Goal: Transaction & Acquisition: Book appointment/travel/reservation

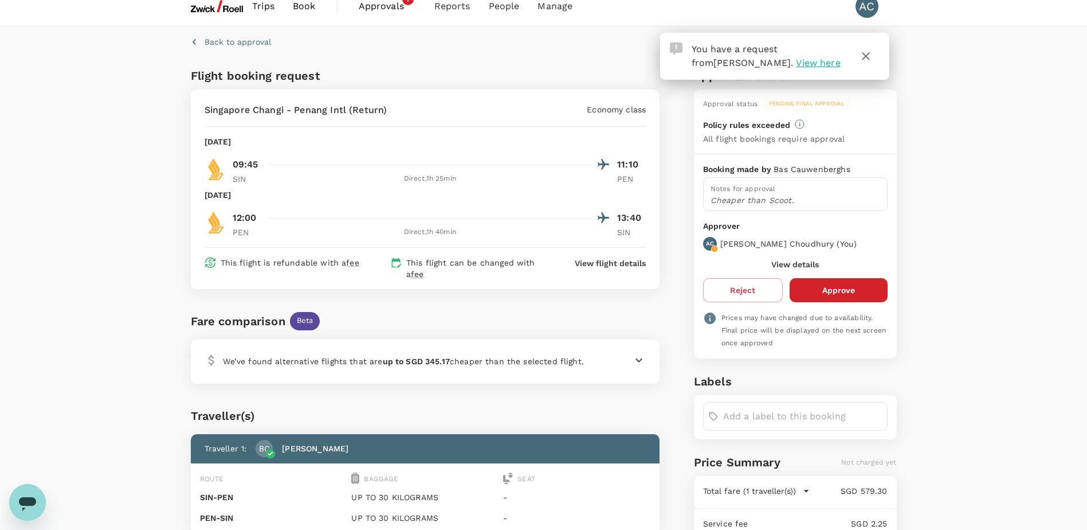
scroll to position [185, 0]
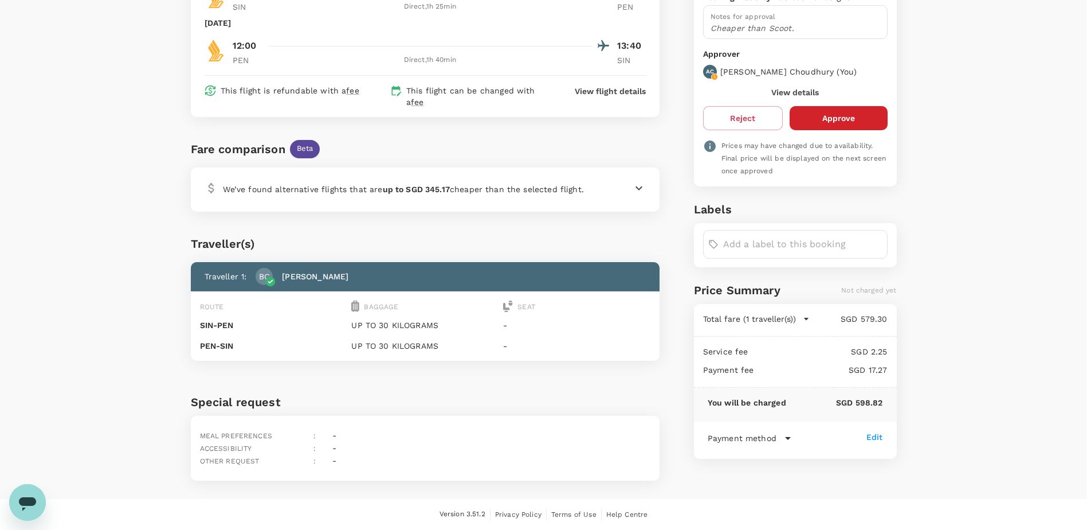
click at [648, 186] on div "We’ve found alternative flights that are up to SGD 345.17 cheaper than the sele…" at bounding box center [425, 189] width 469 height 44
click at [637, 187] on icon at bounding box center [639, 188] width 7 height 4
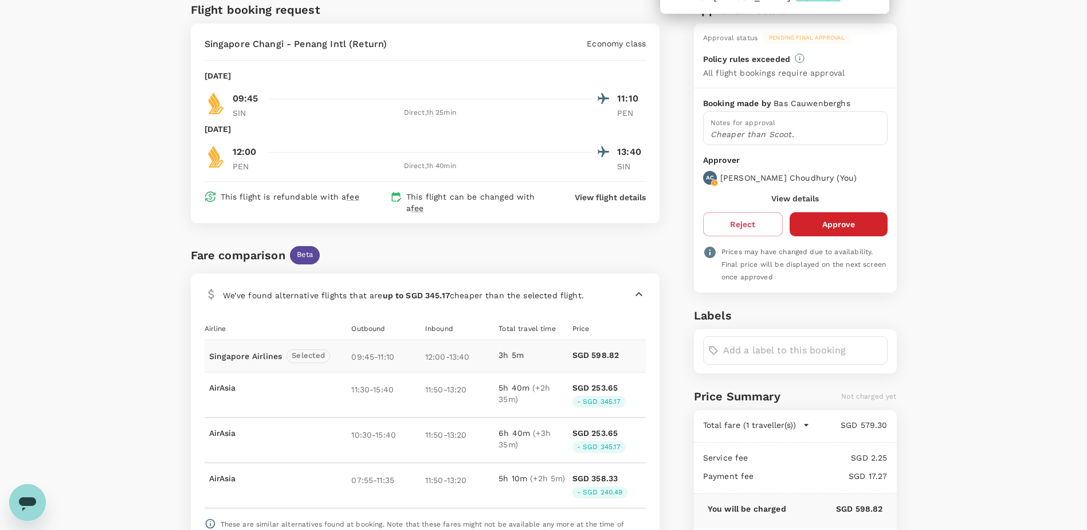
scroll to position [0, 0]
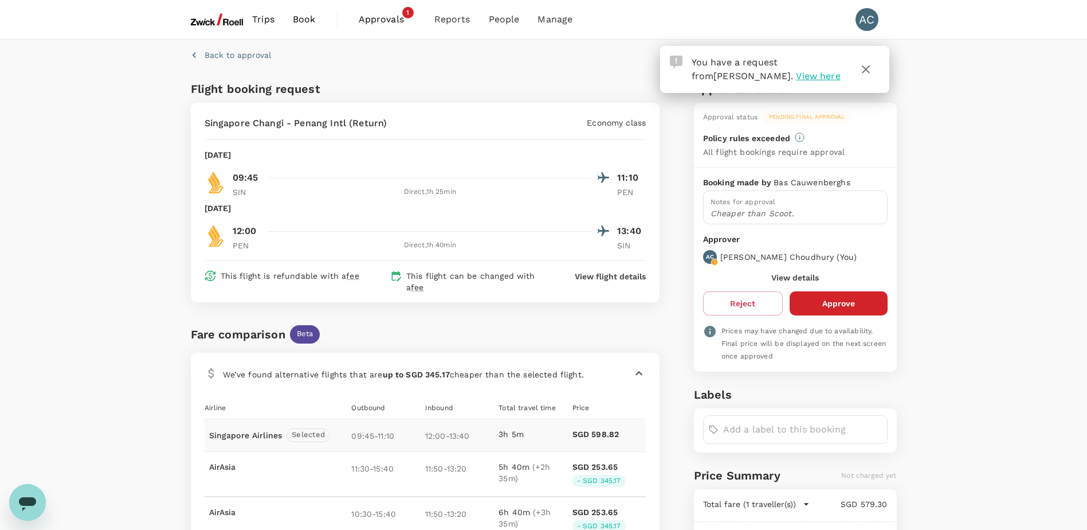
click at [313, 18] on span "Book" at bounding box center [304, 20] width 23 height 14
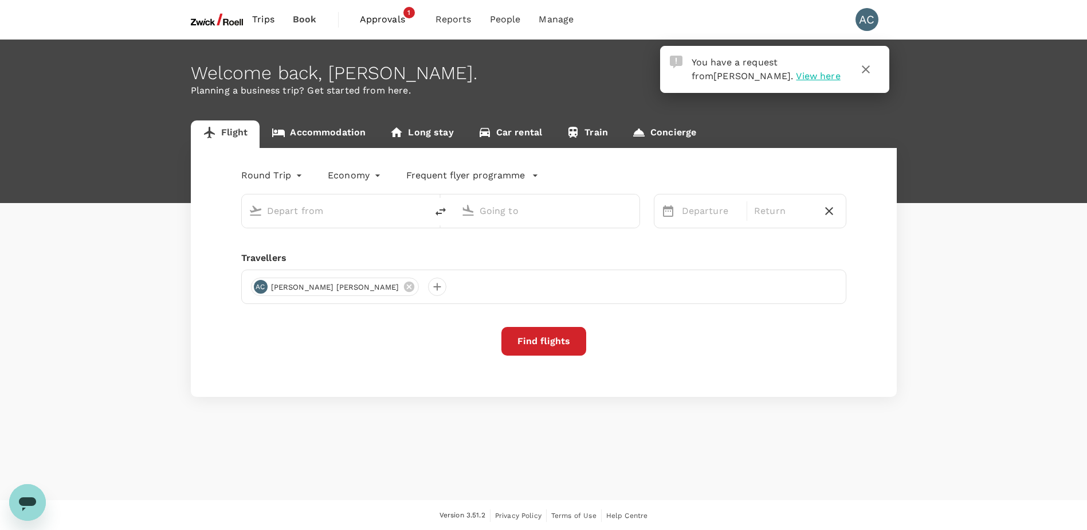
type input "Singapore Changi (SIN)"
type input "Soekarno-Hatta Intl (CGK)"
type input "Singapore Changi (SIN)"
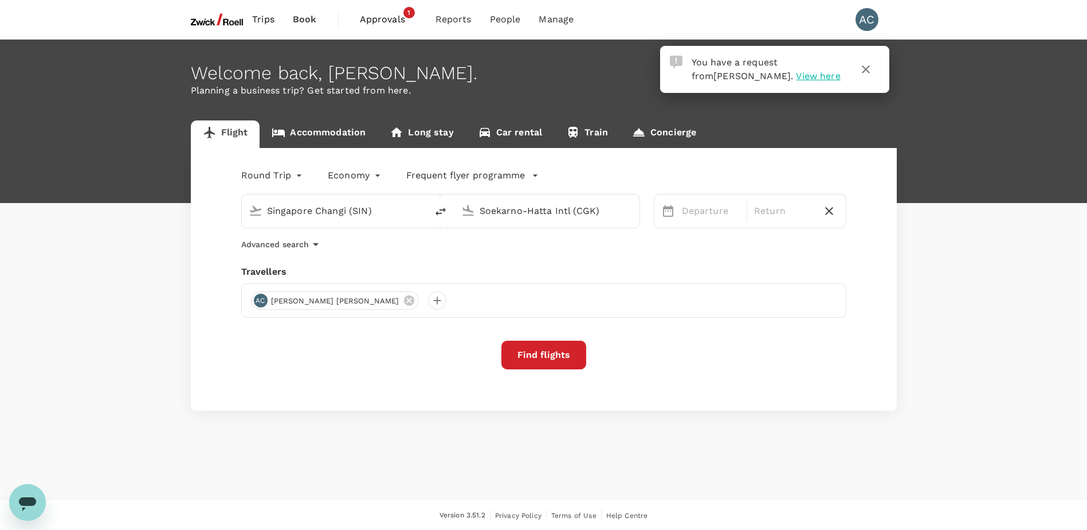
click at [537, 211] on input "Soekarno-Hatta Intl (CGK)" at bounding box center [548, 211] width 136 height 18
click at [495, 252] on p "Penang Intl" at bounding box center [564, 255] width 201 height 11
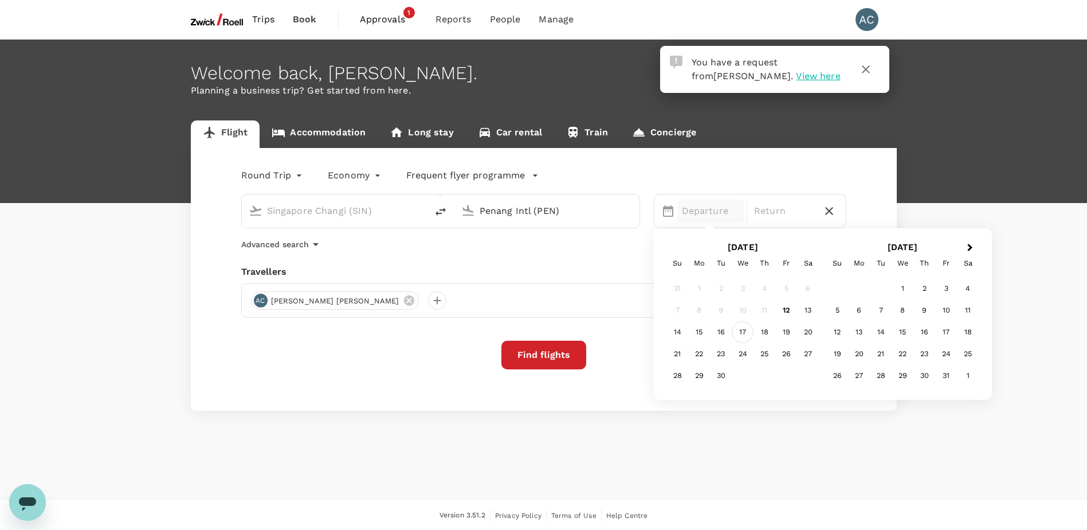
type input "Penang Intl (PEN)"
click at [743, 330] on div "17" at bounding box center [743, 332] width 22 height 22
click at [735, 352] on div "24" at bounding box center [743, 354] width 22 height 22
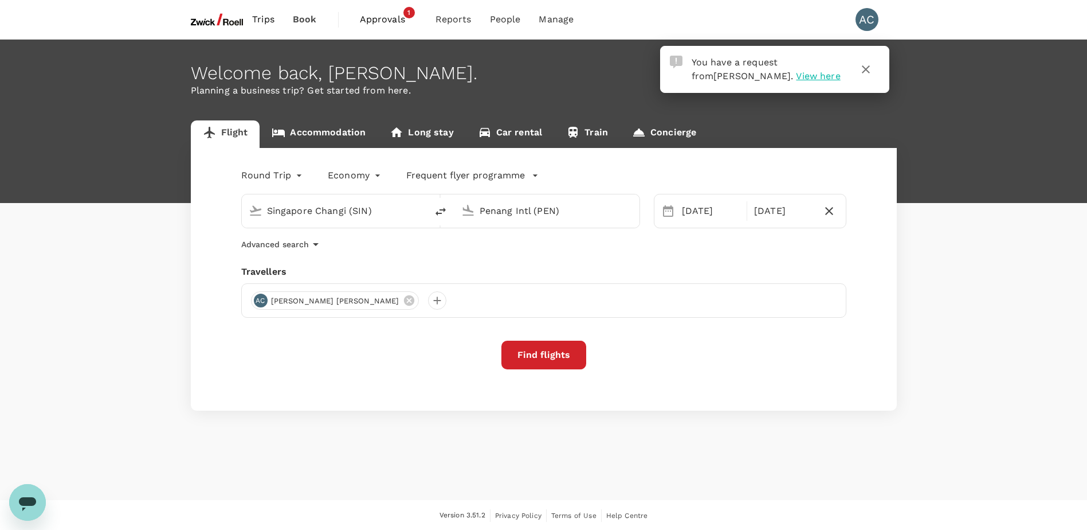
click at [544, 355] on button "Find flights" at bounding box center [544, 354] width 85 height 29
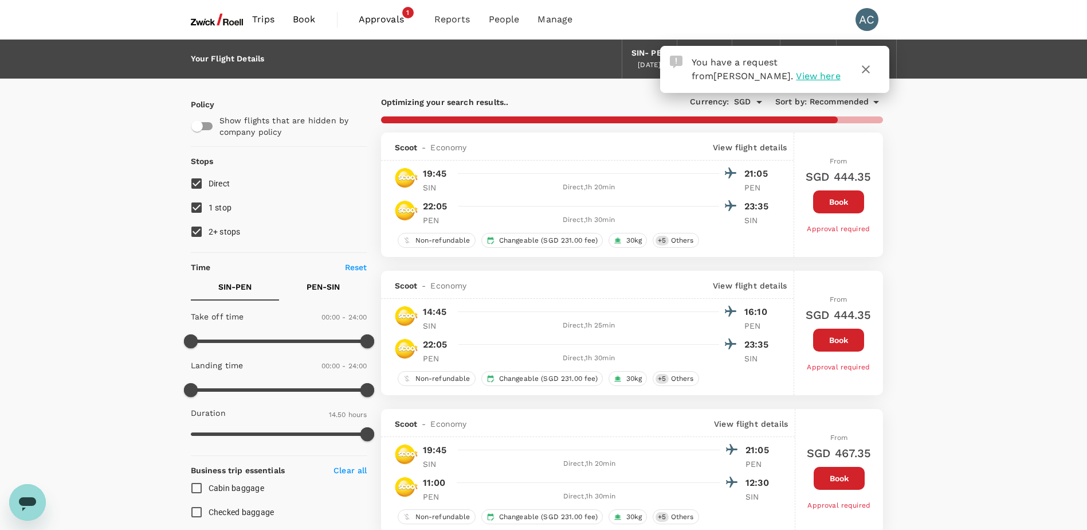
click at [796, 76] on span "View here" at bounding box center [818, 75] width 44 height 11
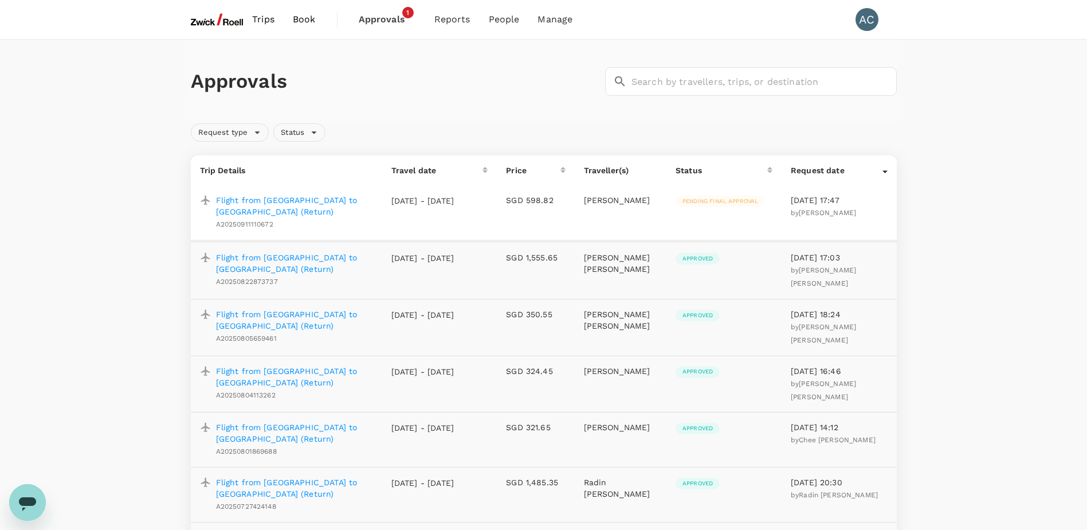
click at [331, 198] on p "Flight from Singapore to Penang (Return)" at bounding box center [294, 205] width 157 height 23
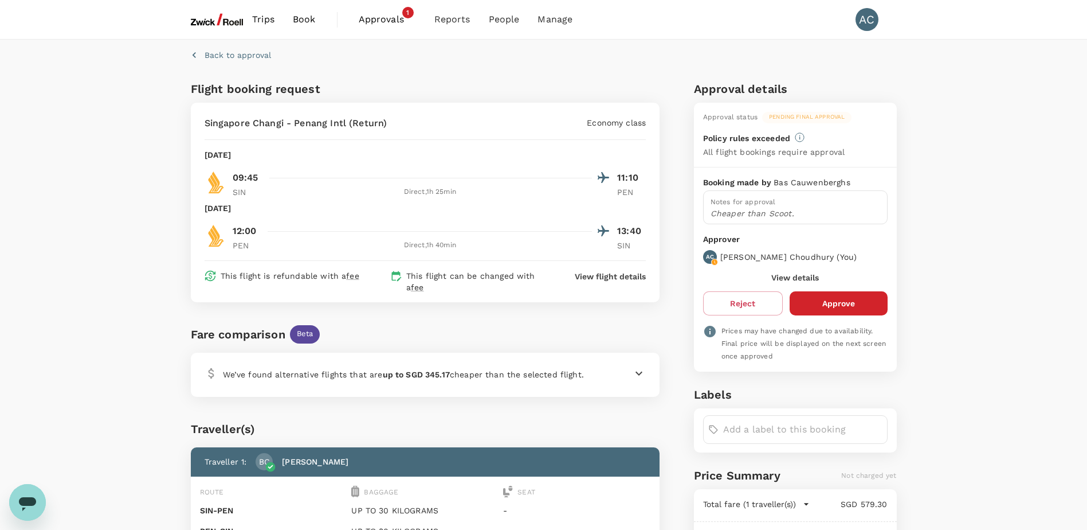
click at [645, 375] on icon at bounding box center [639, 373] width 14 height 14
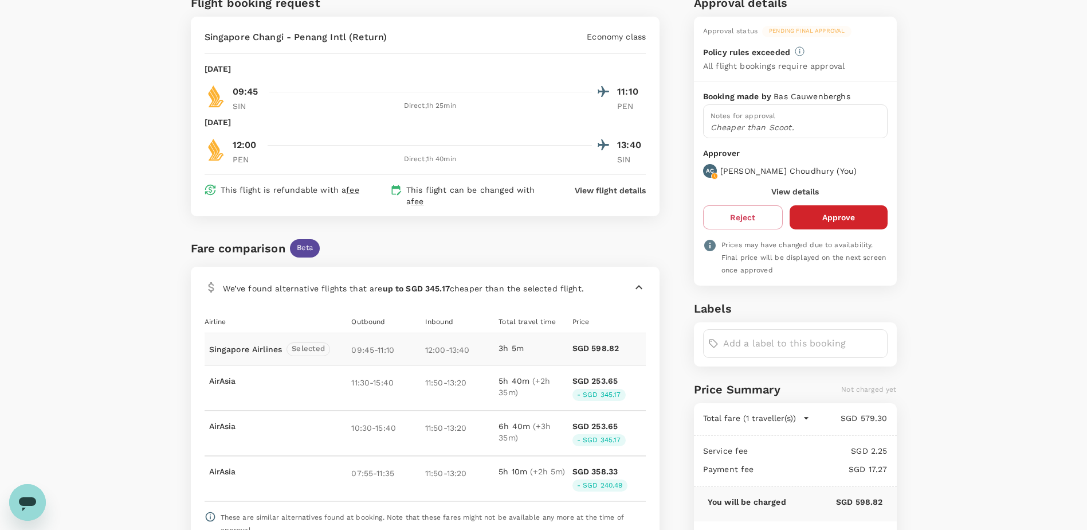
scroll to position [115, 0]
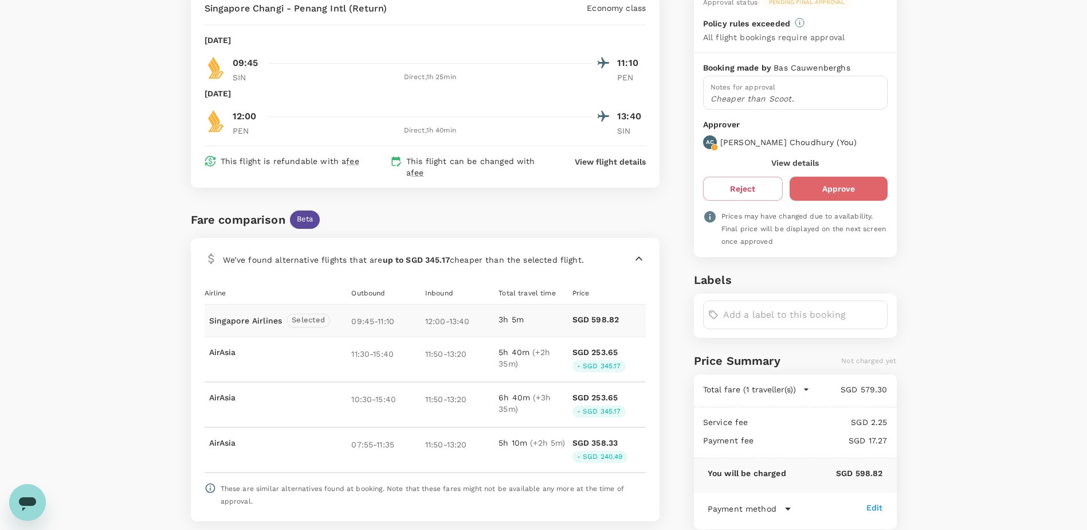
click at [863, 198] on button "Approve" at bounding box center [839, 189] width 98 height 24
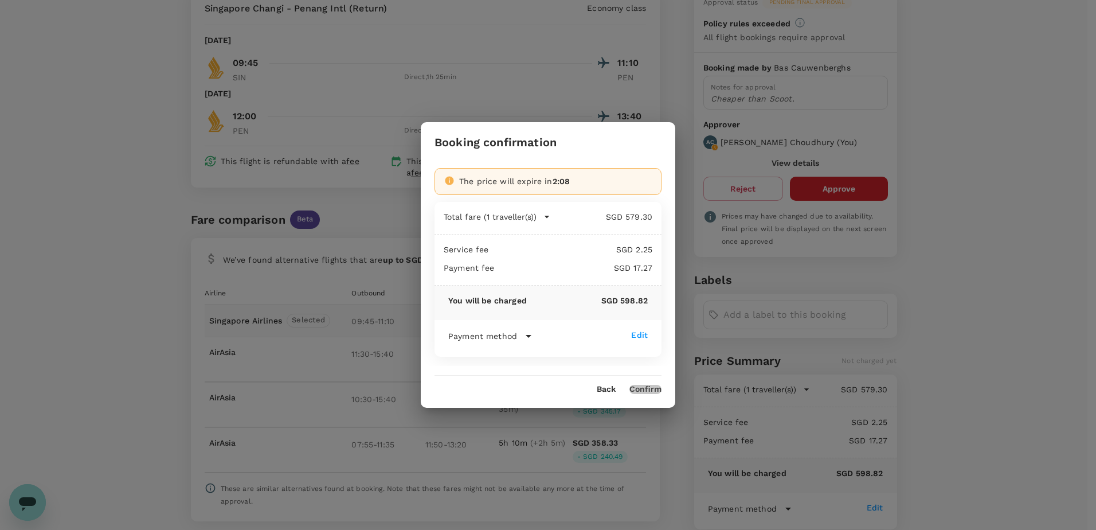
click at [652, 385] on button "Confirm" at bounding box center [645, 389] width 32 height 9
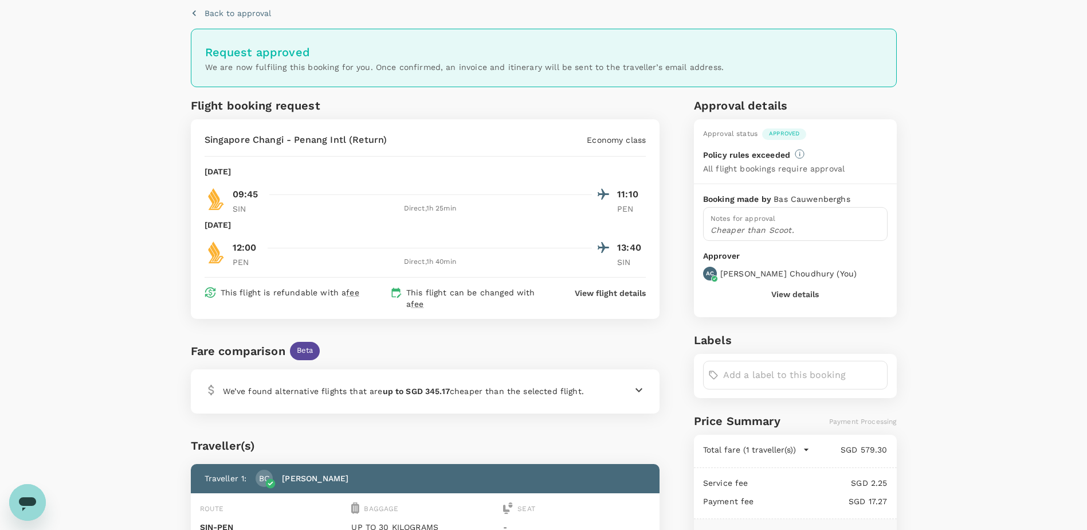
scroll to position [0, 0]
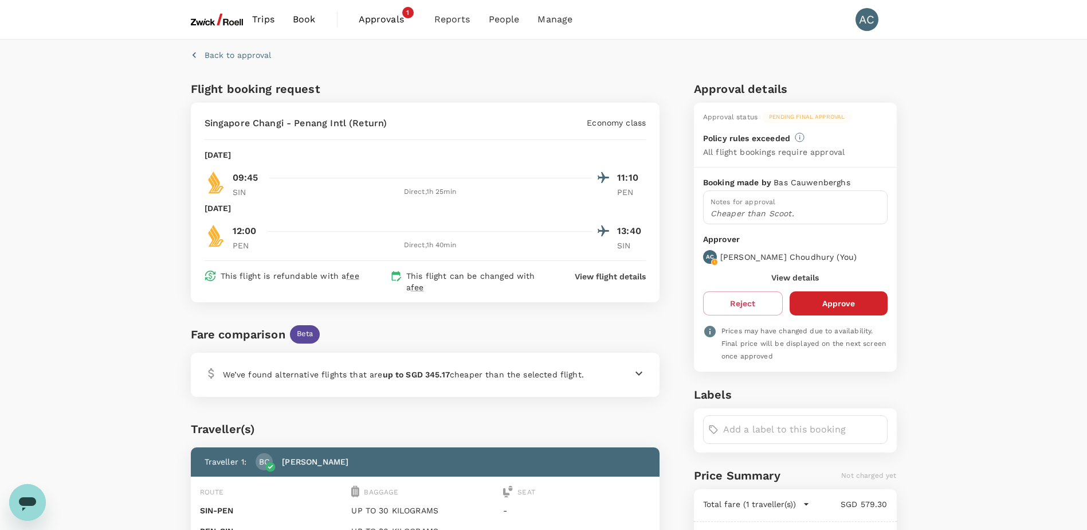
click at [297, 18] on span "Book" at bounding box center [304, 20] width 23 height 14
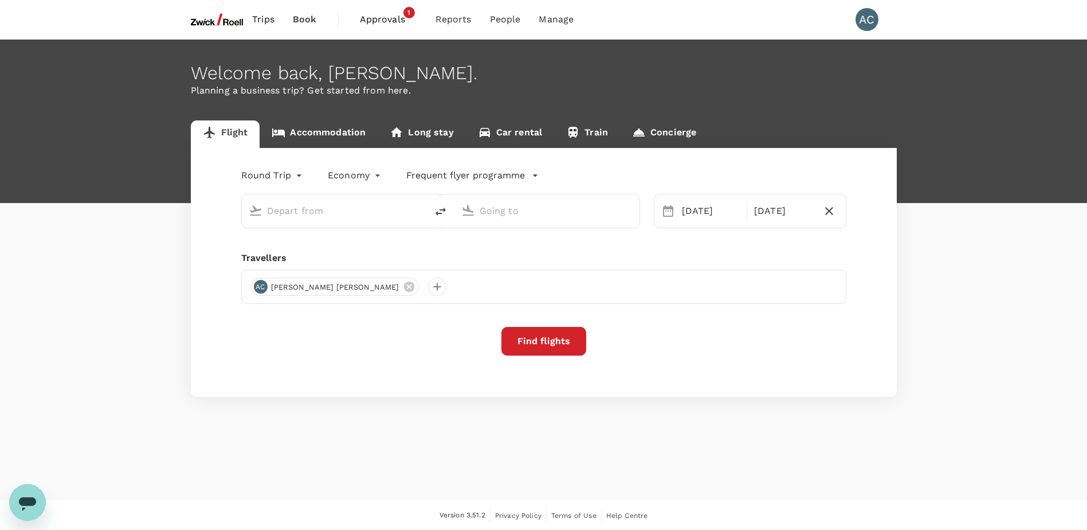
type input "Singapore Changi (SIN)"
type input "Penang Intl (PEN)"
type input "Singapore Changi (SIN)"
type input "Penang Intl (PEN)"
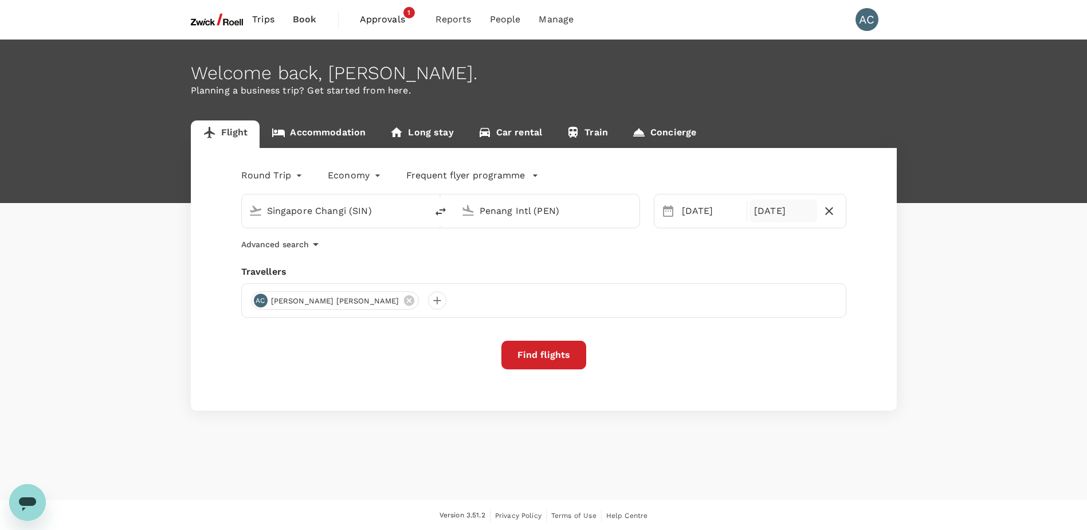
click at [785, 209] on div "[DATE]" at bounding box center [784, 210] width 68 height 23
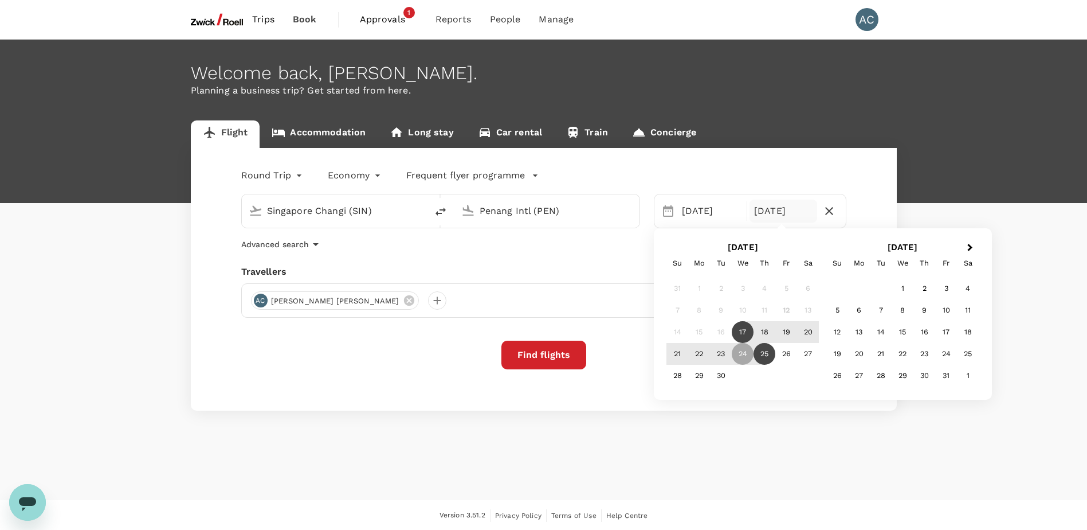
click at [767, 359] on div "25" at bounding box center [765, 354] width 22 height 22
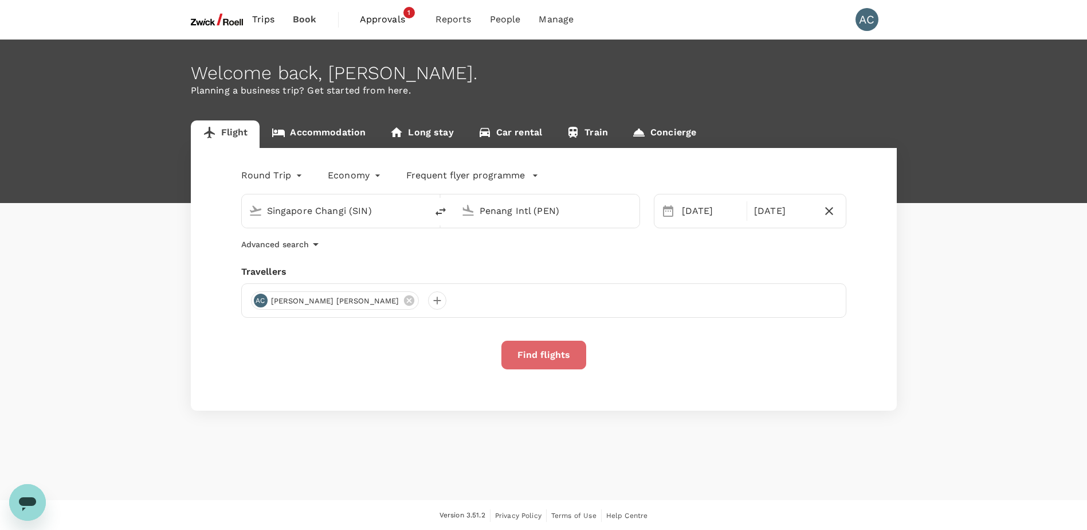
click at [544, 355] on button "Find flights" at bounding box center [544, 354] width 85 height 29
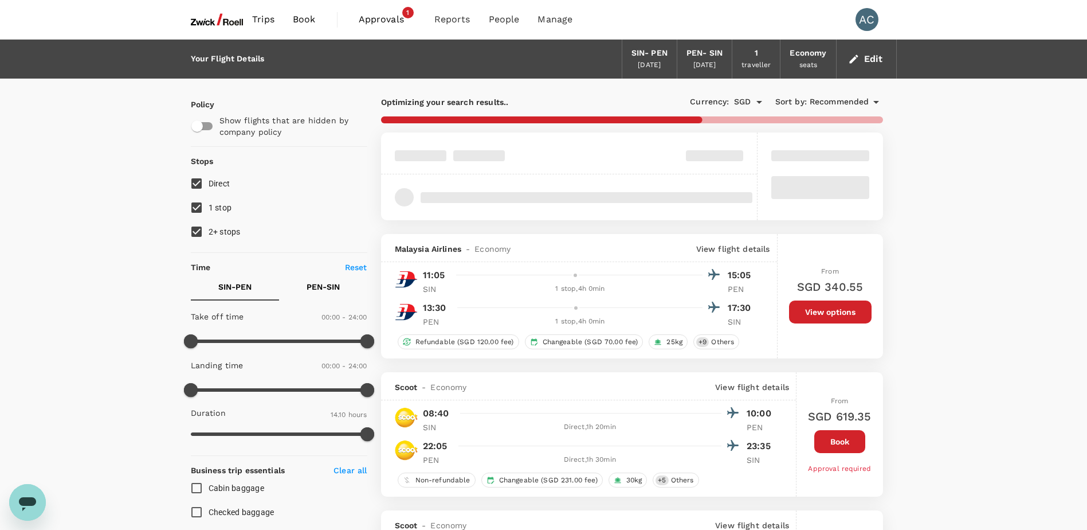
type input "890"
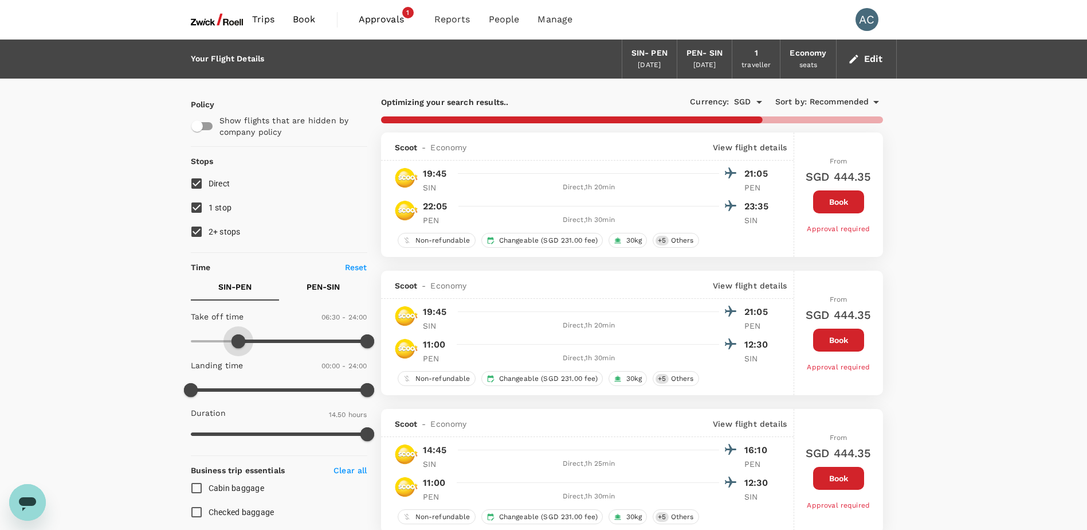
type input "450"
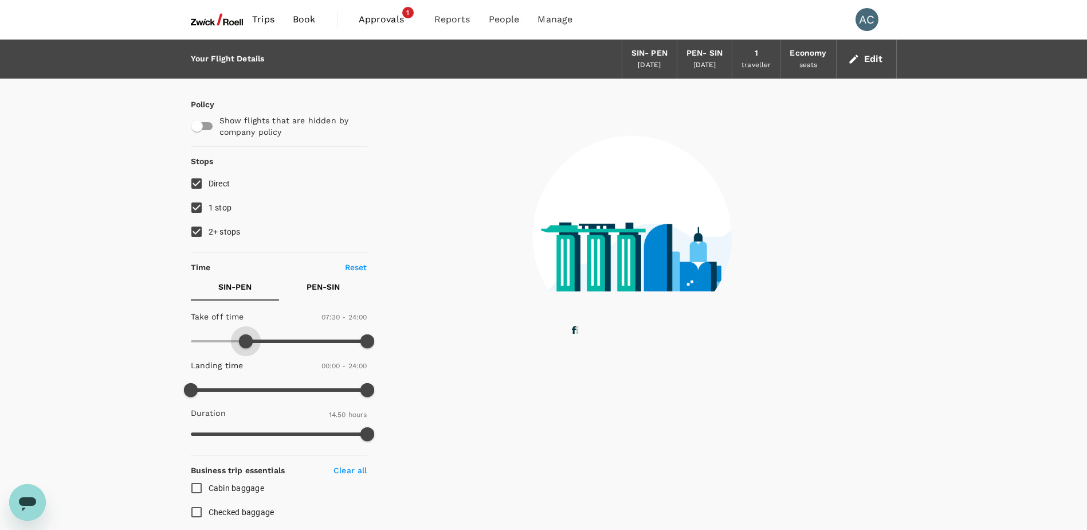
drag, startPoint x: 194, startPoint y: 342, endPoint x: 246, endPoint y: 343, distance: 51.6
click at [246, 343] on span at bounding box center [246, 341] width 14 height 14
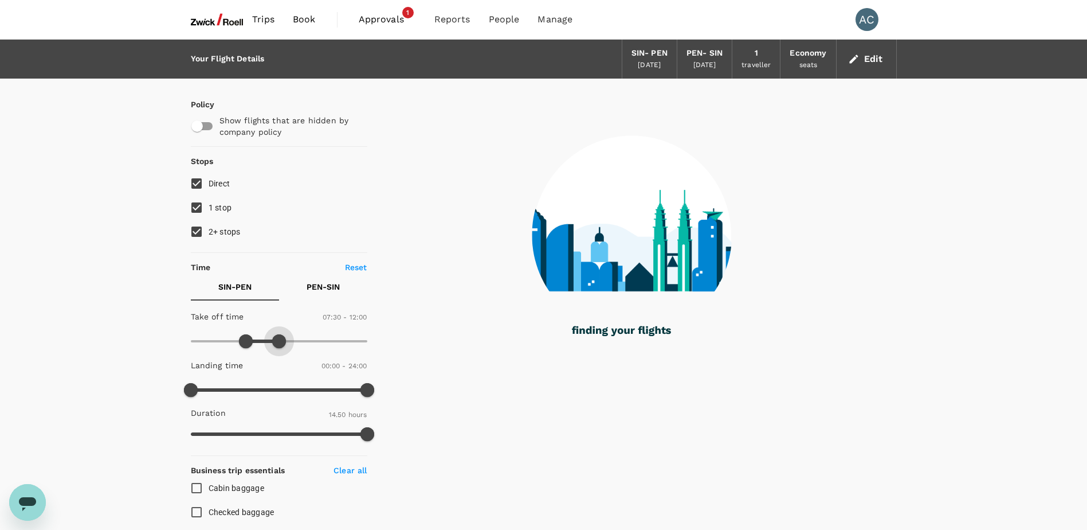
type input "690"
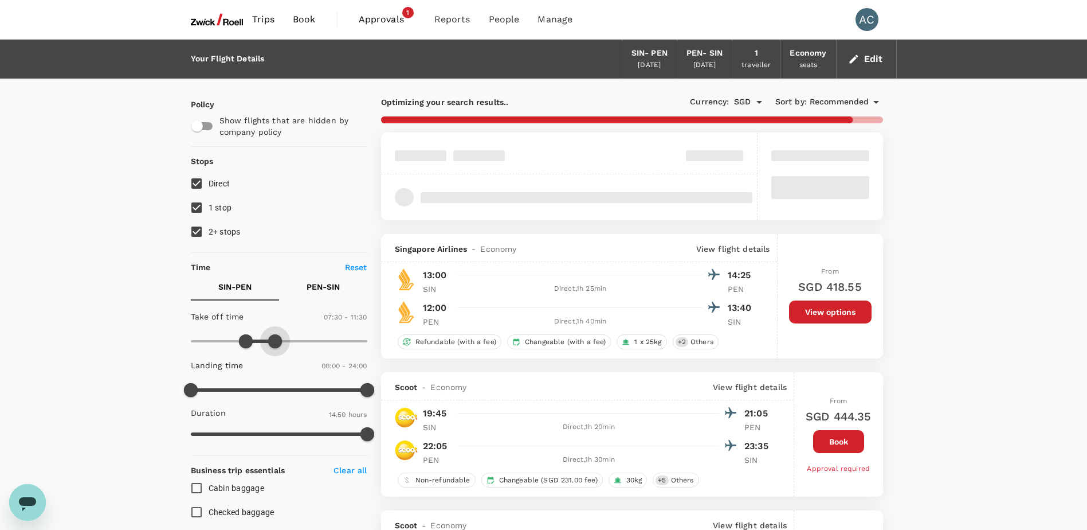
drag, startPoint x: 363, startPoint y: 342, endPoint x: 276, endPoint y: 350, distance: 87.4
click at [276, 348] on span at bounding box center [275, 341] width 14 height 14
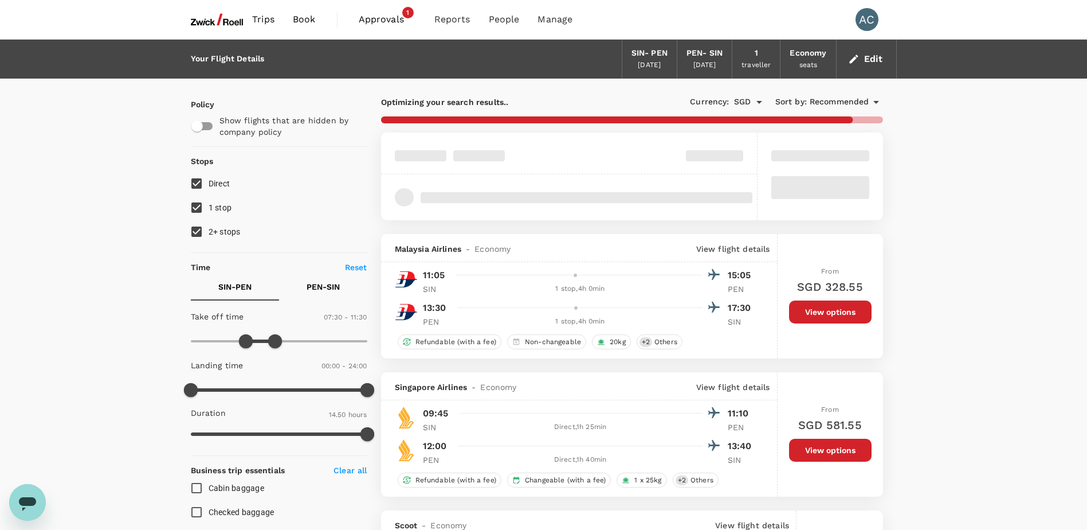
click at [193, 207] on input "1 stop" at bounding box center [197, 207] width 24 height 24
checkbox input "false"
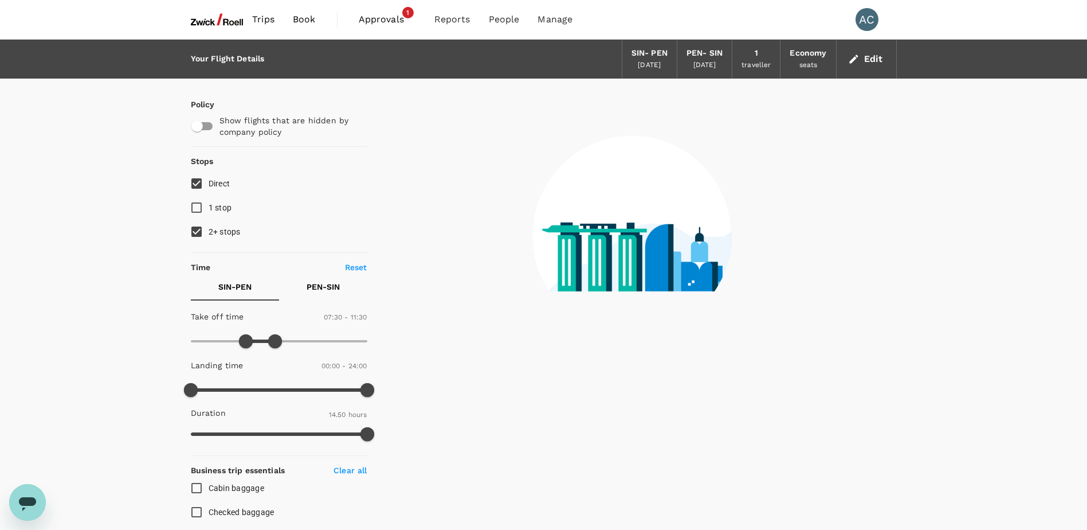
click at [193, 228] on input "2+ stops" at bounding box center [197, 232] width 24 height 24
checkbox input "false"
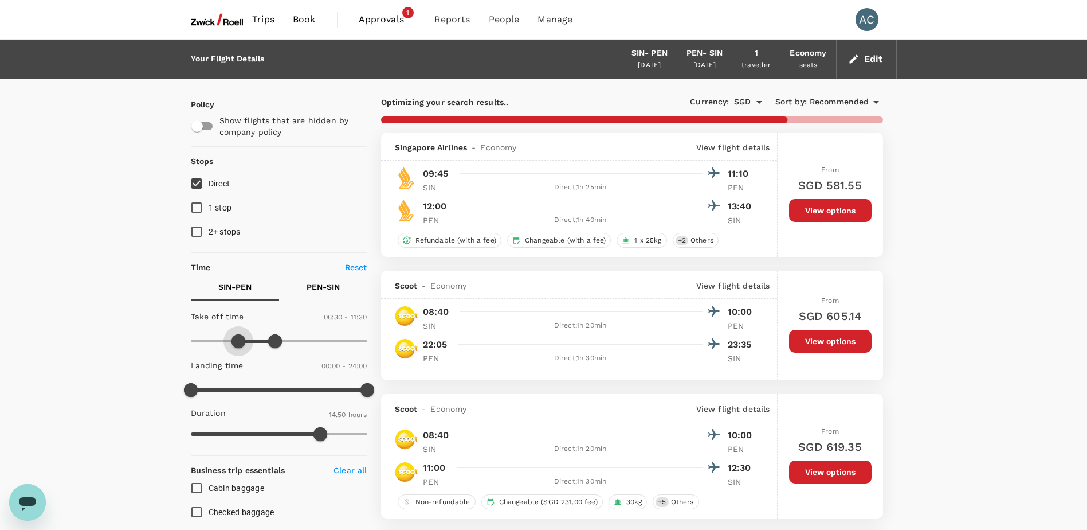
type input "330"
drag, startPoint x: 240, startPoint y: 343, endPoint x: 230, endPoint y: 343, distance: 9.7
click at [230, 343] on span at bounding box center [231, 341] width 14 height 14
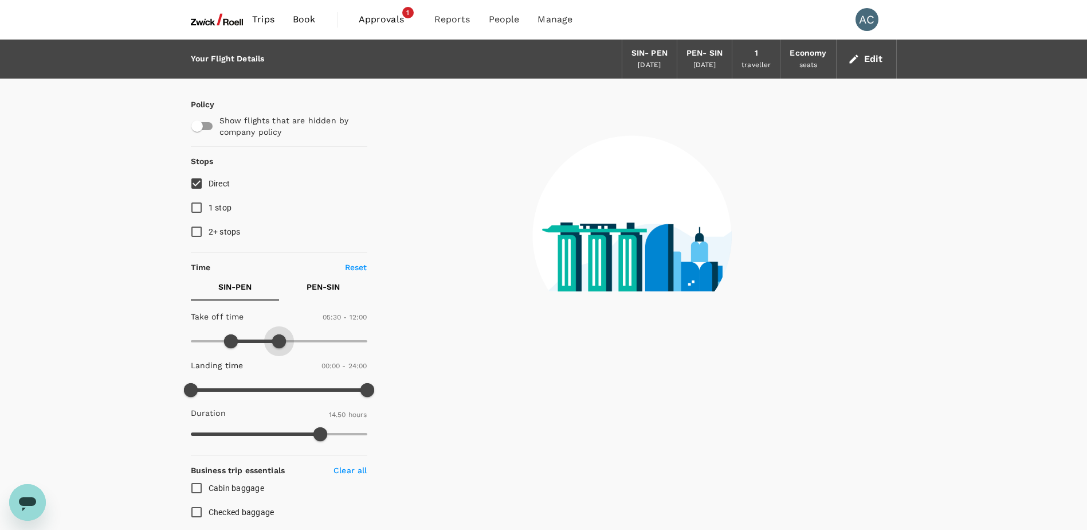
type input "750"
click at [283, 345] on span at bounding box center [283, 341] width 14 height 14
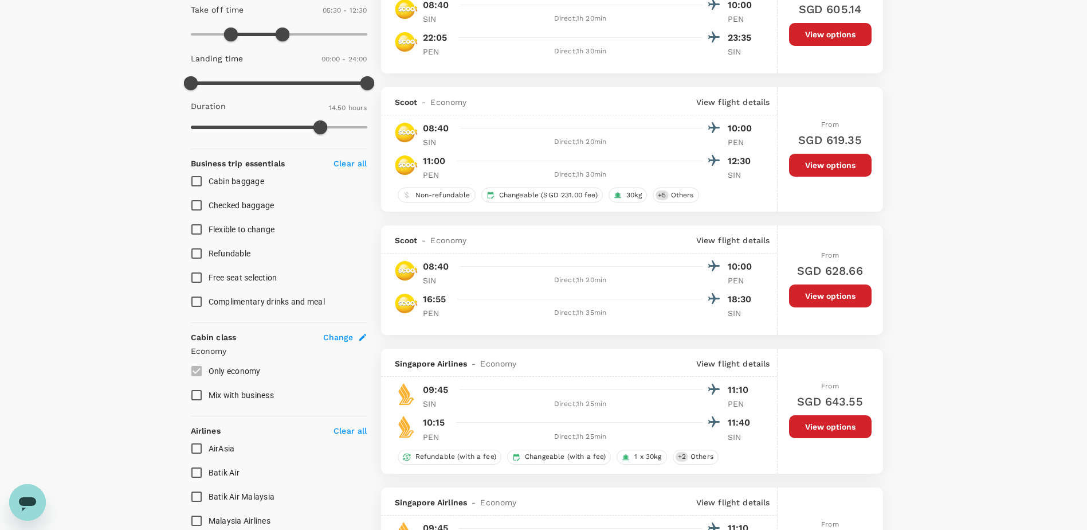
scroll to position [287, 0]
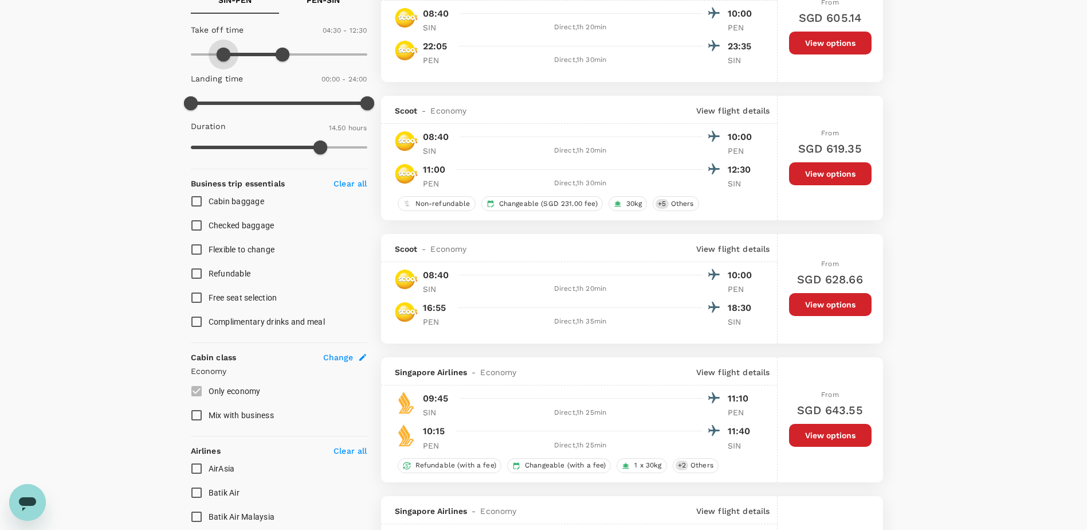
type input "240"
drag, startPoint x: 230, startPoint y: 49, endPoint x: 219, endPoint y: 50, distance: 11.5
click at [219, 50] on span at bounding box center [220, 55] width 14 height 14
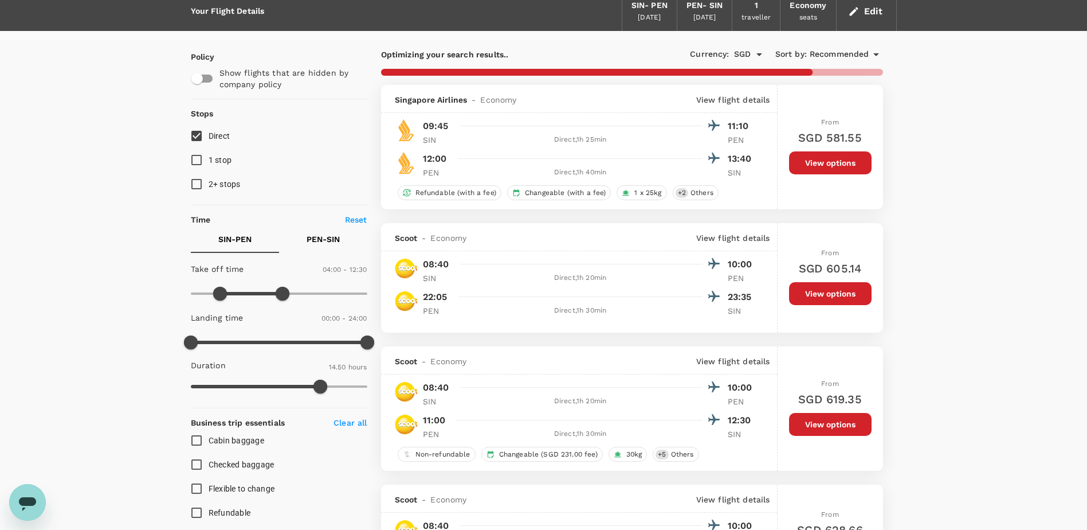
scroll to position [0, 0]
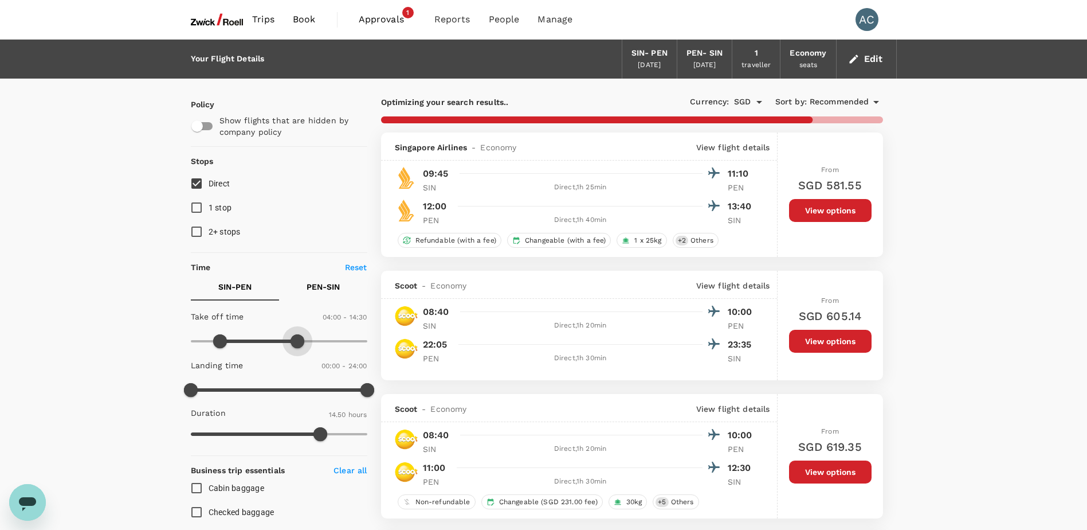
type input "1200"
drag, startPoint x: 287, startPoint y: 338, endPoint x: 336, endPoint y: 346, distance: 49.9
click at [336, 346] on span at bounding box center [338, 341] width 14 height 14
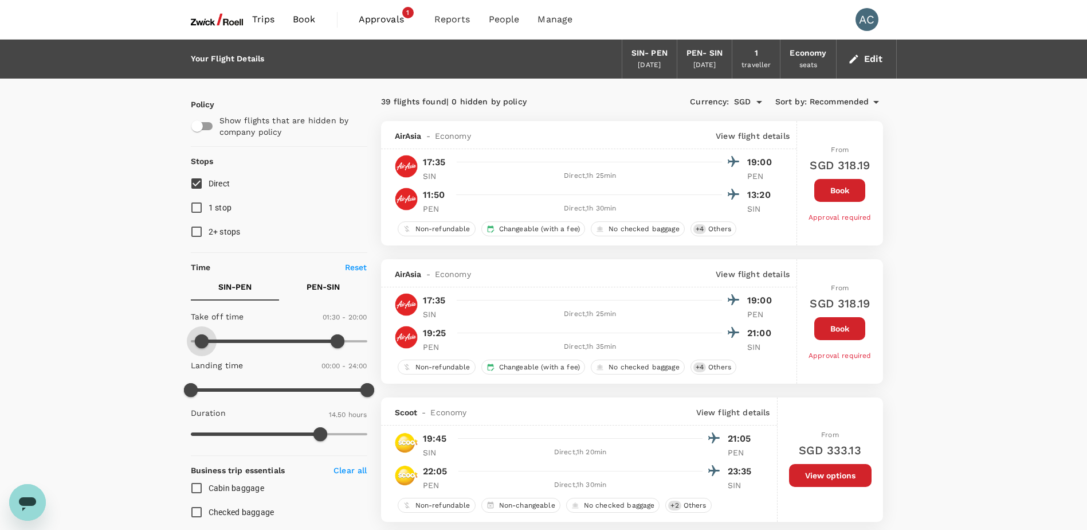
drag, startPoint x: 223, startPoint y: 342, endPoint x: 203, endPoint y: 342, distance: 20.1
click at [203, 342] on span at bounding box center [202, 341] width 14 height 14
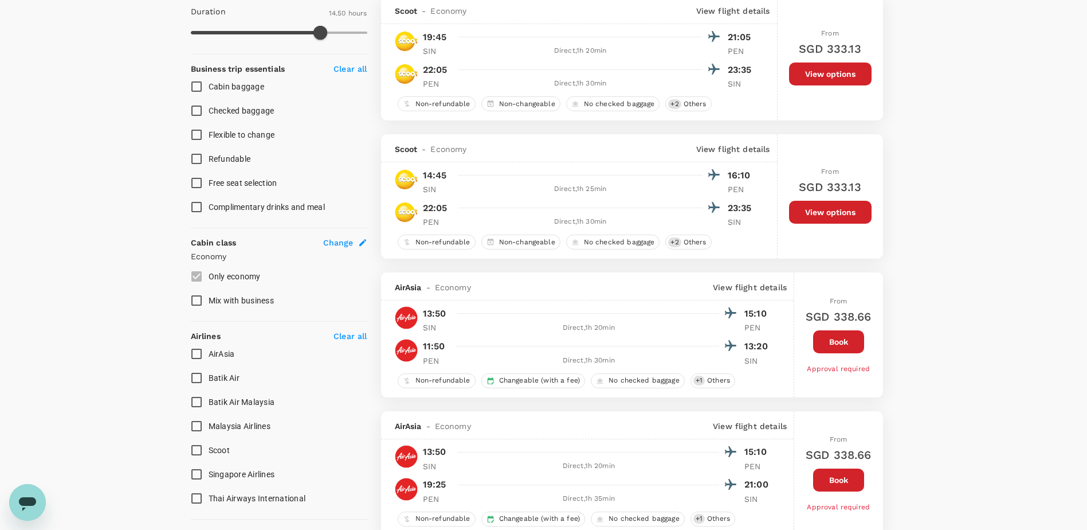
scroll to position [57, 0]
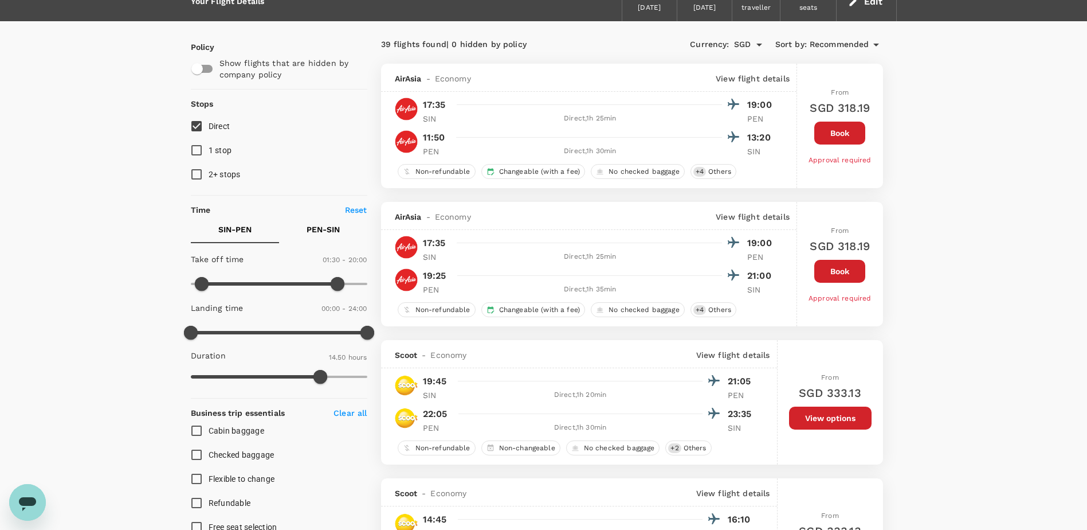
type input "0"
drag, startPoint x: 203, startPoint y: 287, endPoint x: 182, endPoint y: 288, distance: 21.2
click at [184, 288] on span at bounding box center [191, 284] width 14 height 14
type input "1440"
drag, startPoint x: 336, startPoint y: 285, endPoint x: 402, endPoint y: 285, distance: 66.5
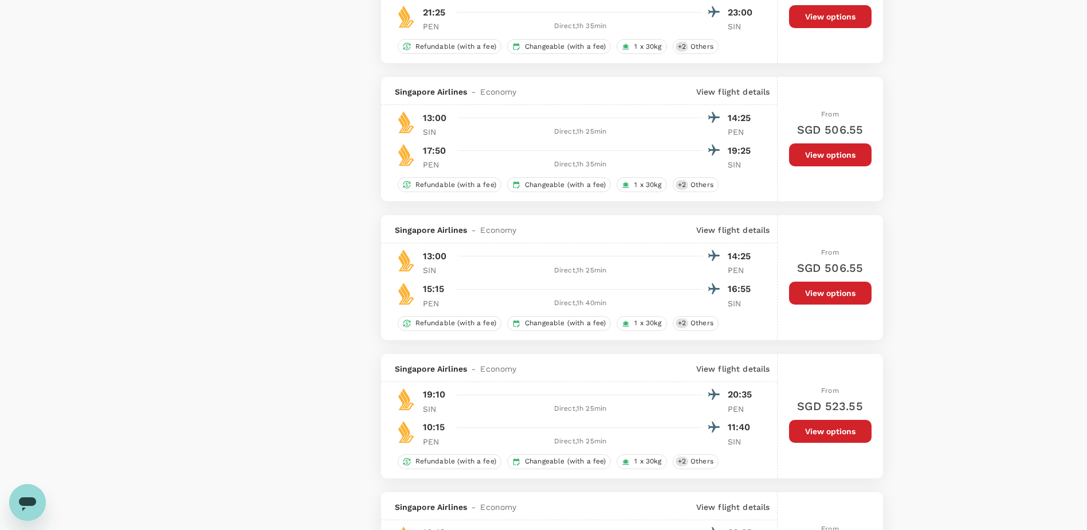
scroll to position [2293, 0]
